Goal: Use online tool/utility: Utilize a website feature to perform a specific function

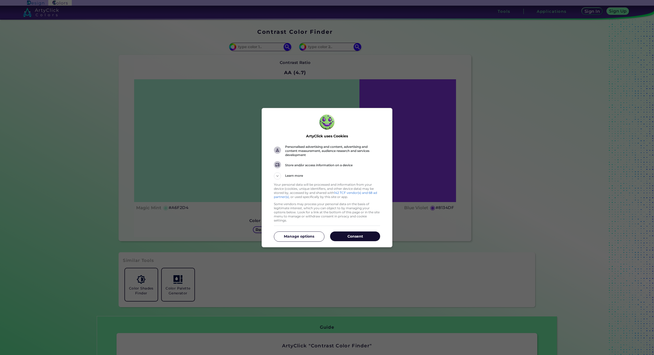
click at [356, 237] on button "Consent" at bounding box center [355, 236] width 50 height 10
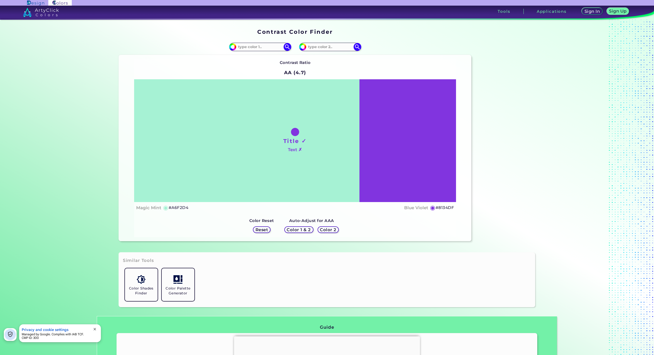
click at [294, 230] on h5 "Color 1 & 2" at bounding box center [299, 229] width 22 height 4
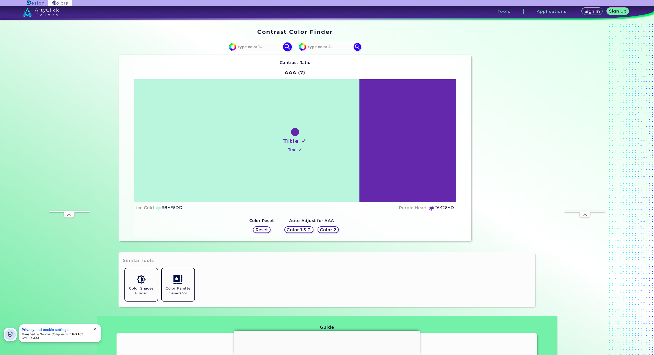
click at [273, 47] on input at bounding box center [260, 46] width 48 height 7
paste input "000000"
type input "#000000"
click at [287, 46] on img at bounding box center [287, 46] width 9 height 9
type input "#000000"
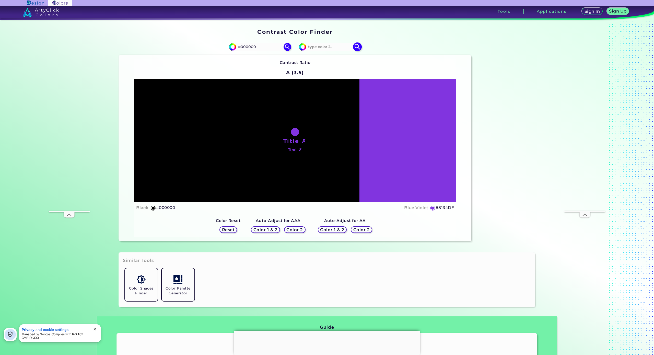
click at [333, 47] on input at bounding box center [330, 46] width 48 height 7
paste input "B7B8B3"
type input "#B7B8B3"
click at [360, 47] on img at bounding box center [357, 46] width 9 height 9
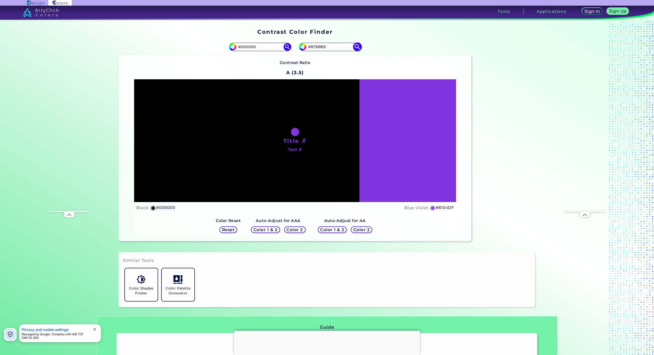
type input "#b7b8b3"
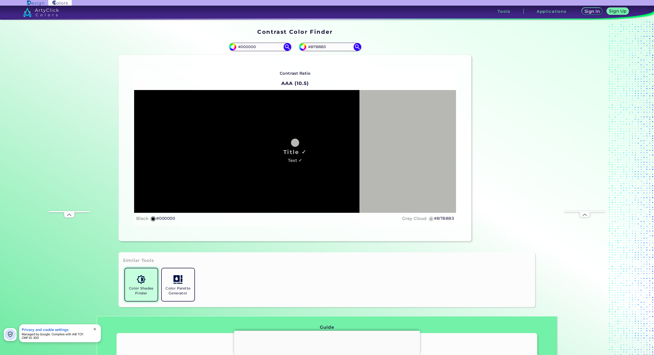
click at [147, 282] on link "Color Shades Finder" at bounding box center [141, 284] width 37 height 37
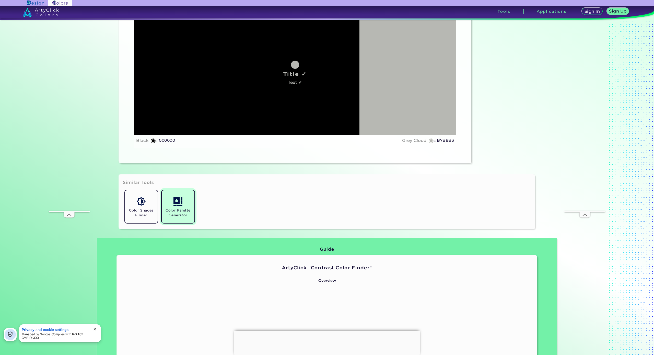
click at [178, 203] on img at bounding box center [177, 201] width 9 height 9
